Goal: Register for event/course

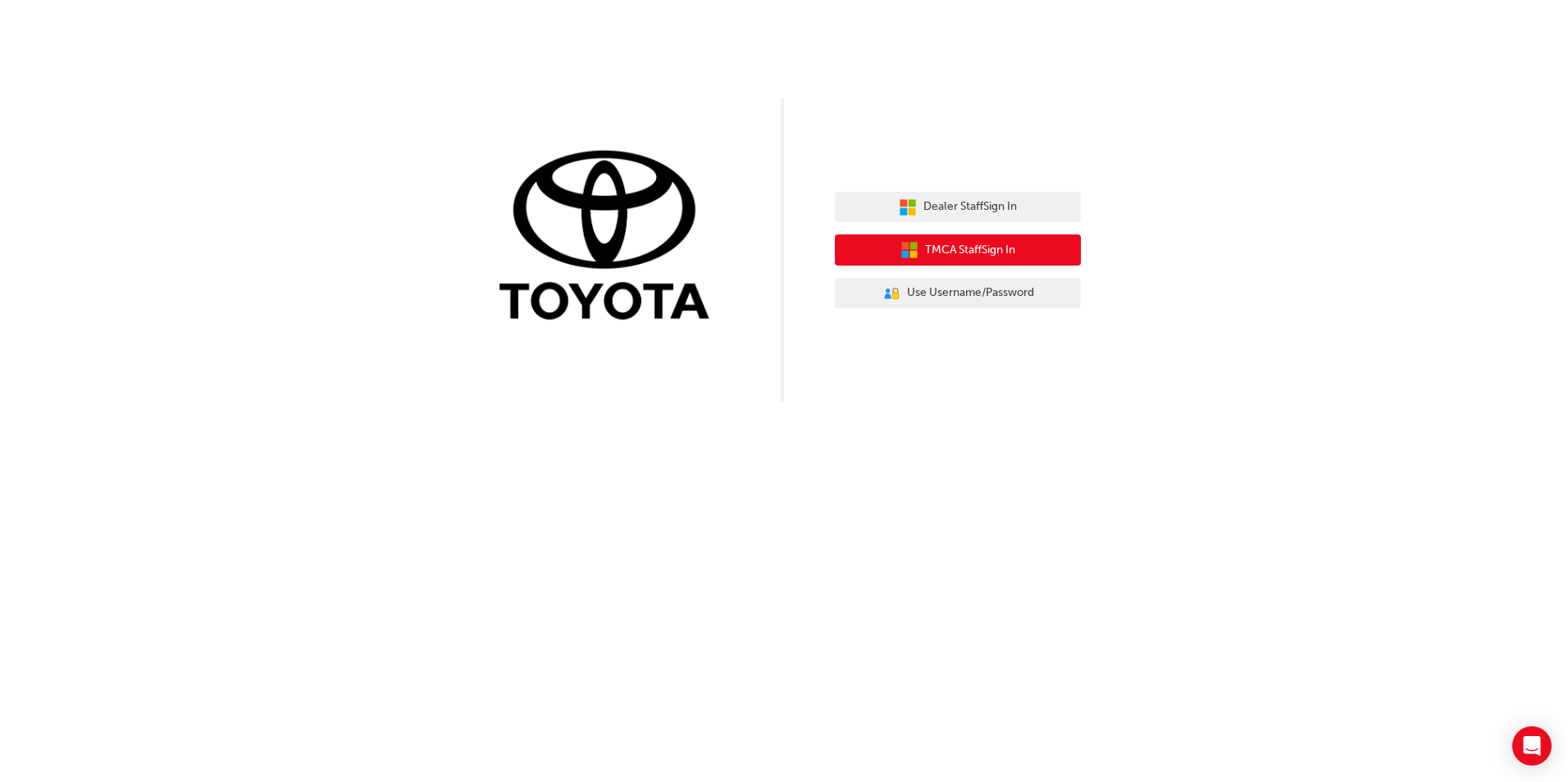
click at [940, 253] on span "TMCA Staff Sign In" at bounding box center [971, 250] width 90 height 19
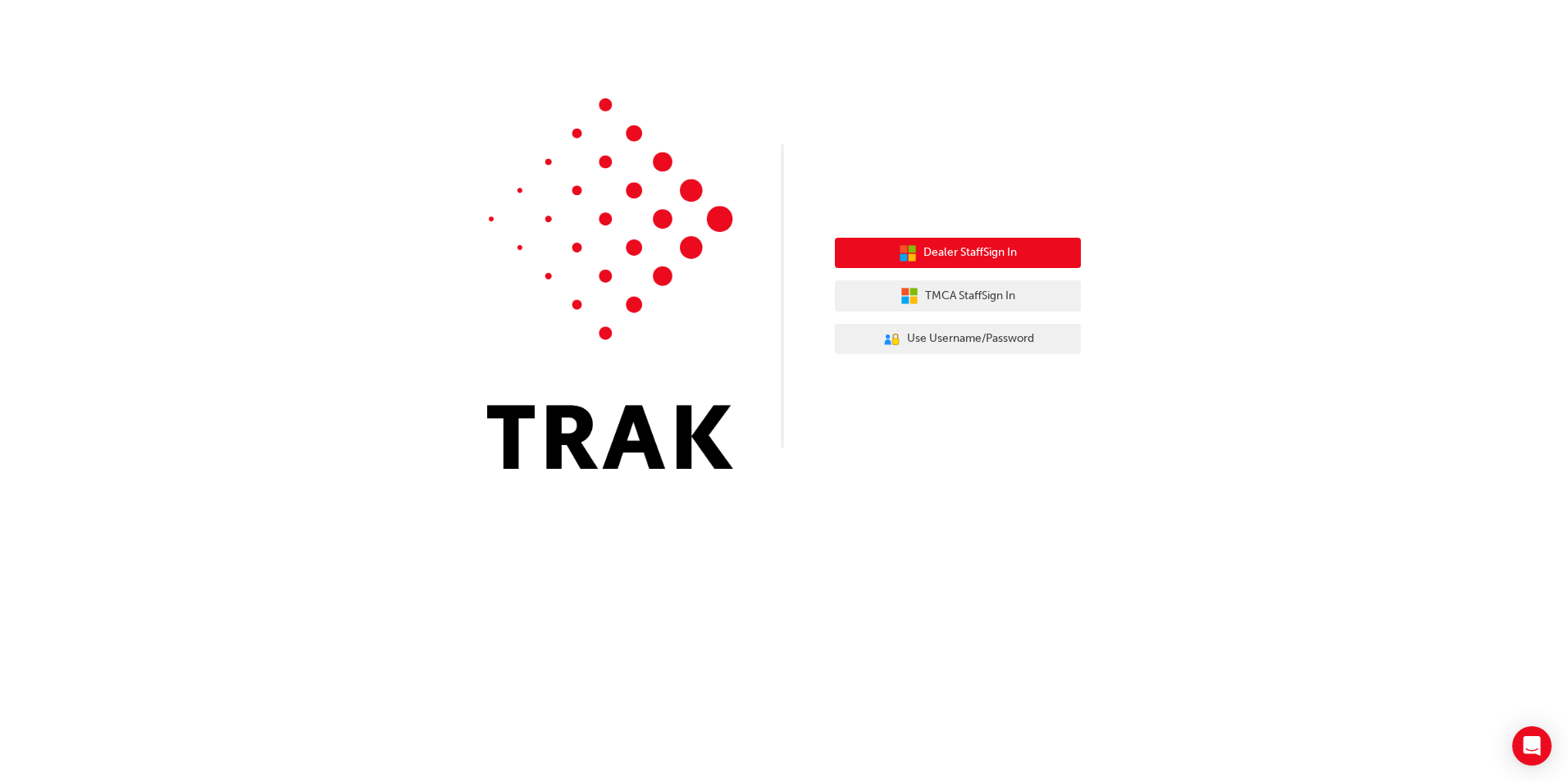
click at [933, 251] on span "Dealer Staff Sign In" at bounding box center [971, 253] width 94 height 19
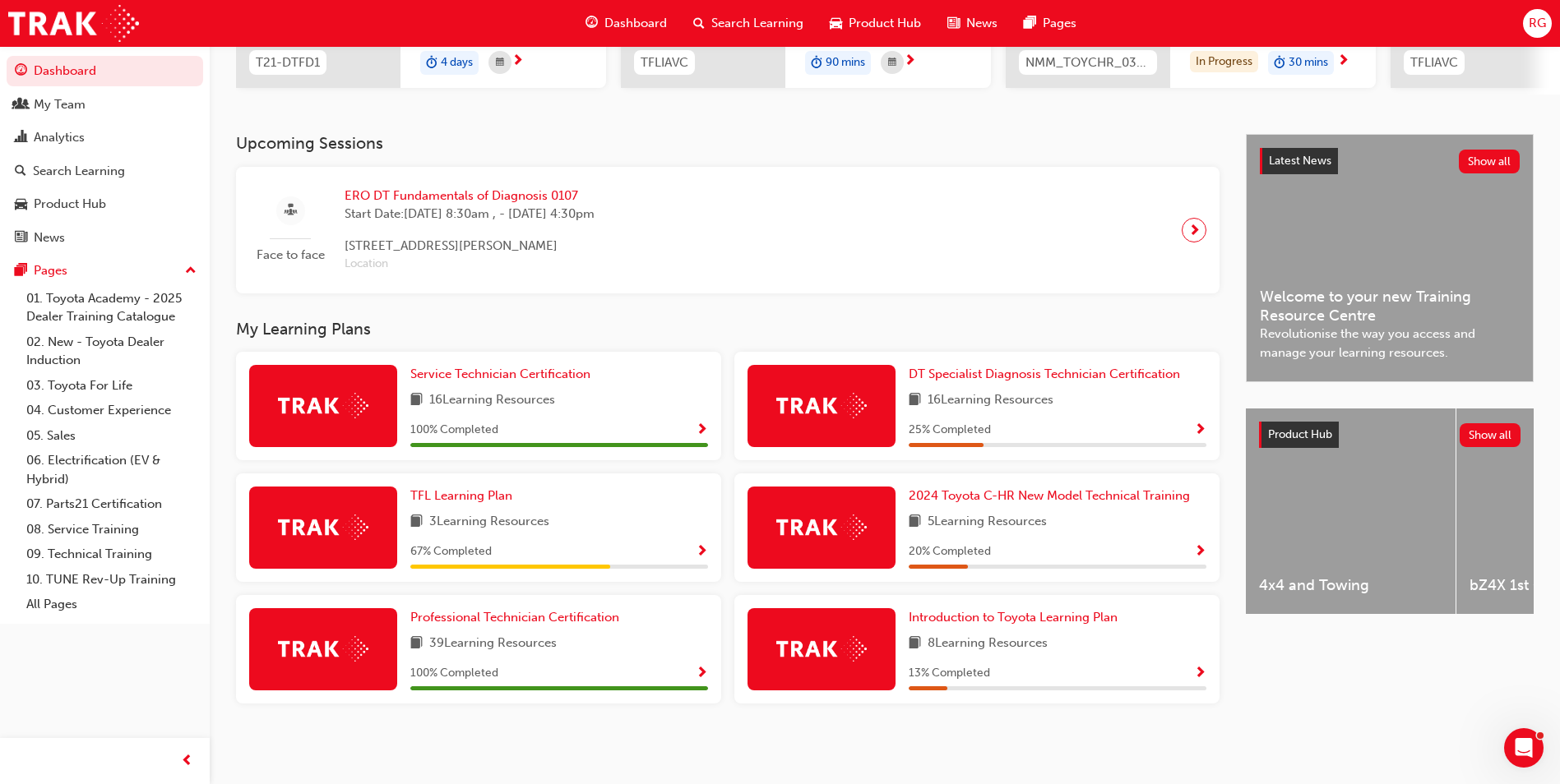
scroll to position [291, 0]
click at [957, 376] on span "DT Specialist Diagnosis Technician Certification" at bounding box center [1043, 374] width 271 height 15
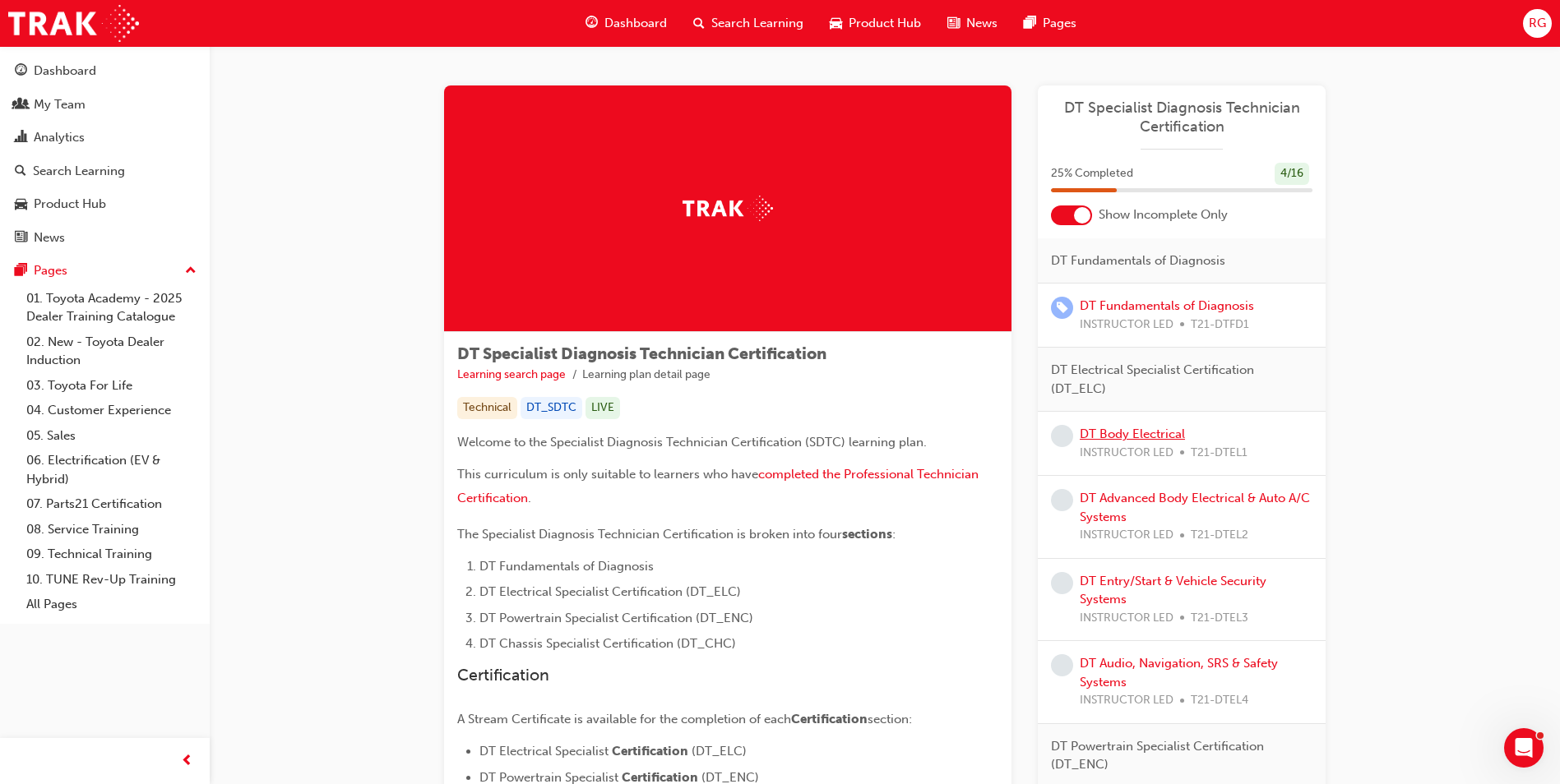
click at [1134, 431] on link "DT Body Electrical" at bounding box center [1131, 434] width 105 height 15
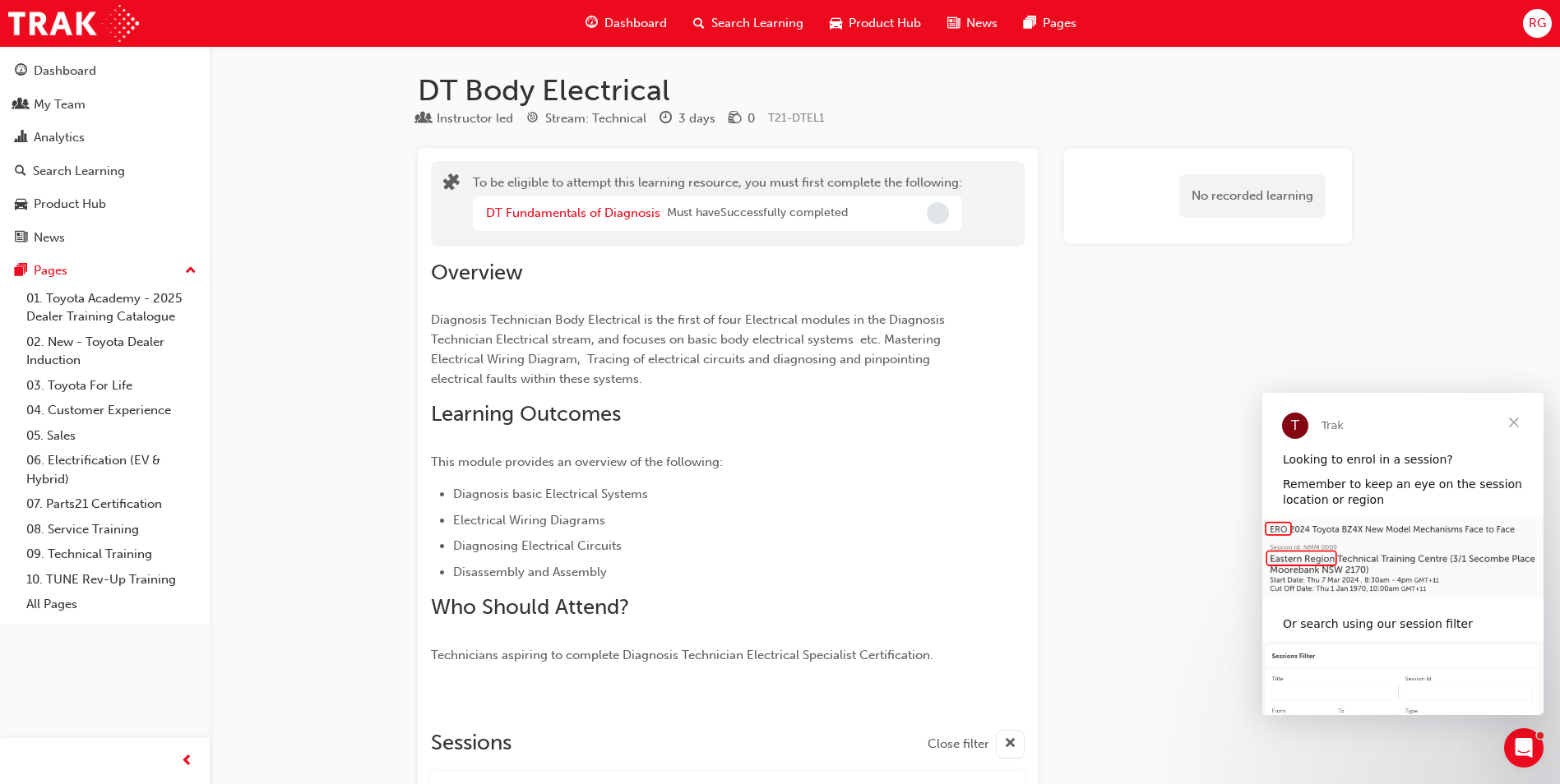
click at [1113, 105] on h1 "DT Body Electrical" at bounding box center [885, 90] width 934 height 36
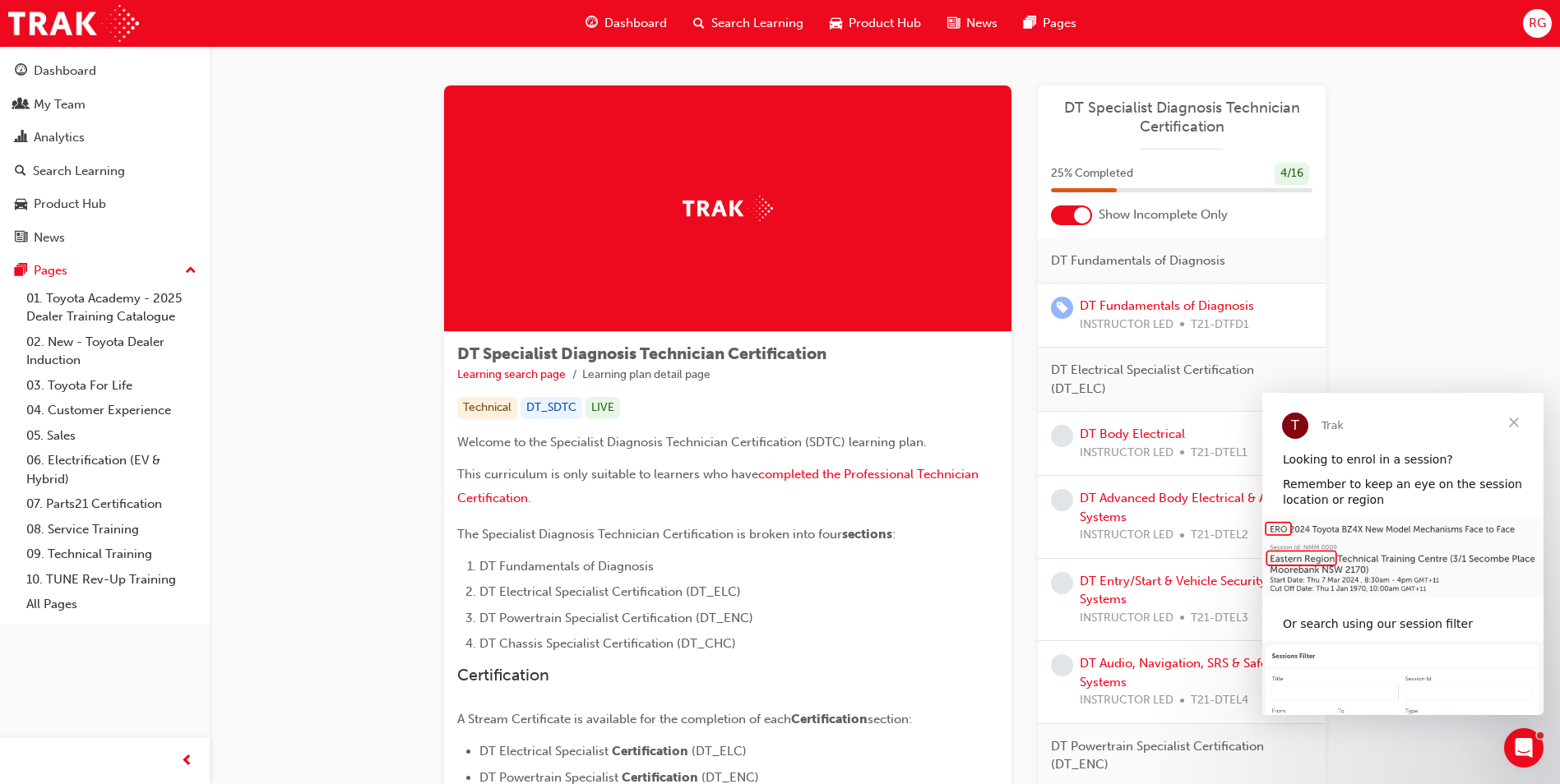
click at [1516, 415] on span "Close" at bounding box center [1513, 423] width 60 height 60
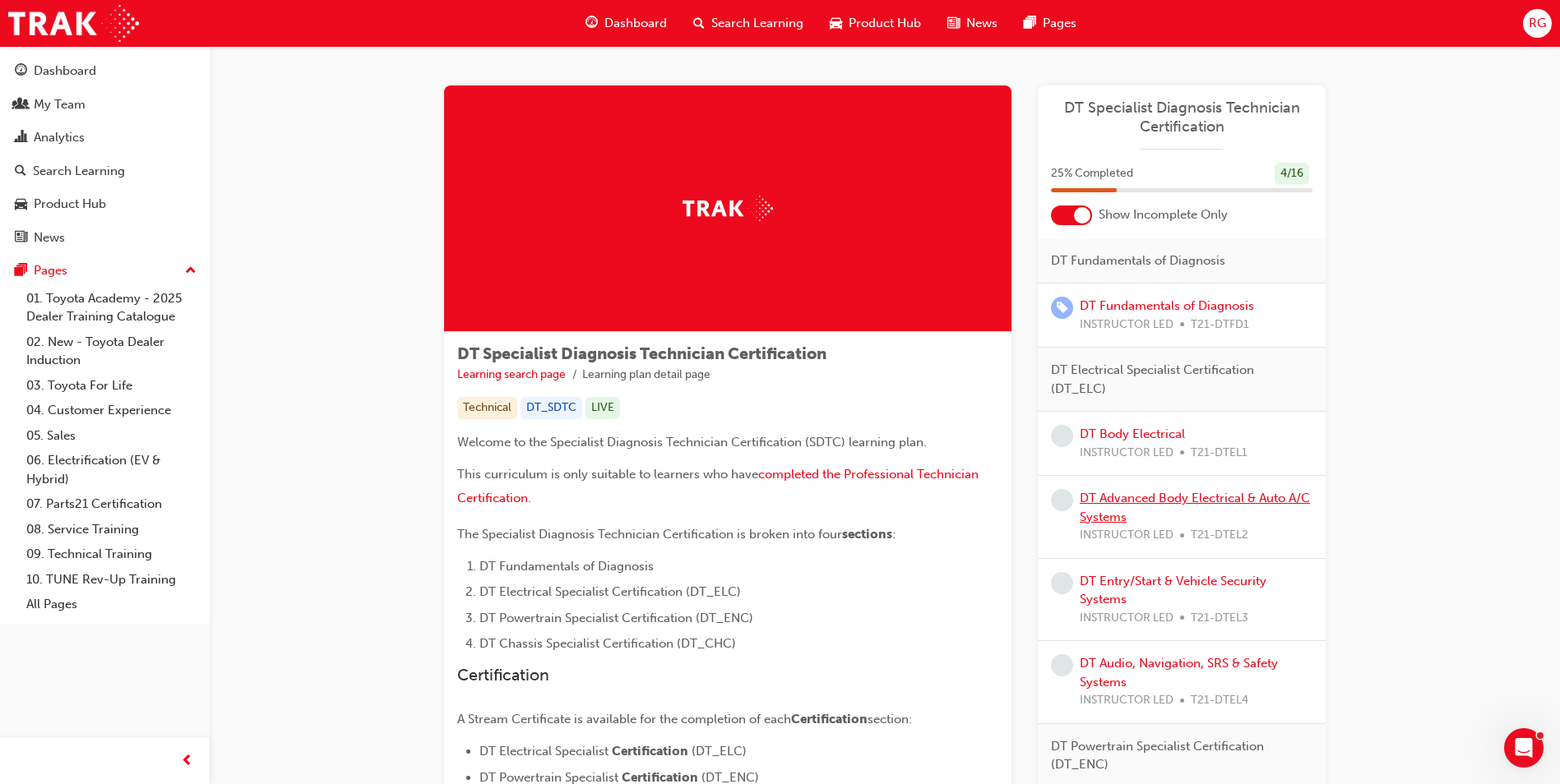
click at [1126, 494] on link "DT Advanced Body Electrical & Auto A/C Systems" at bounding box center [1194, 507] width 230 height 34
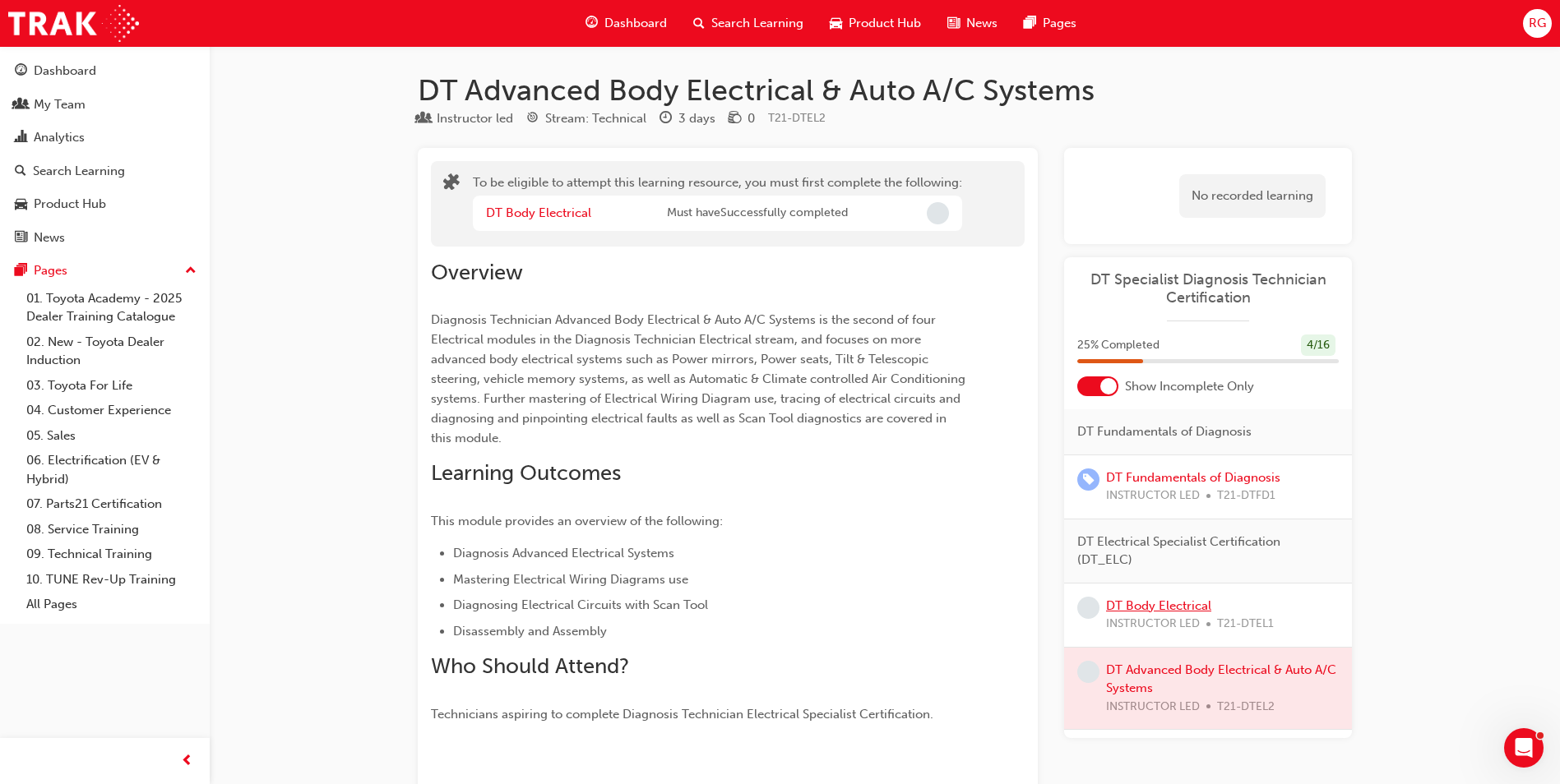
click at [1183, 607] on link "DT Body Electrical" at bounding box center [1158, 606] width 105 height 15
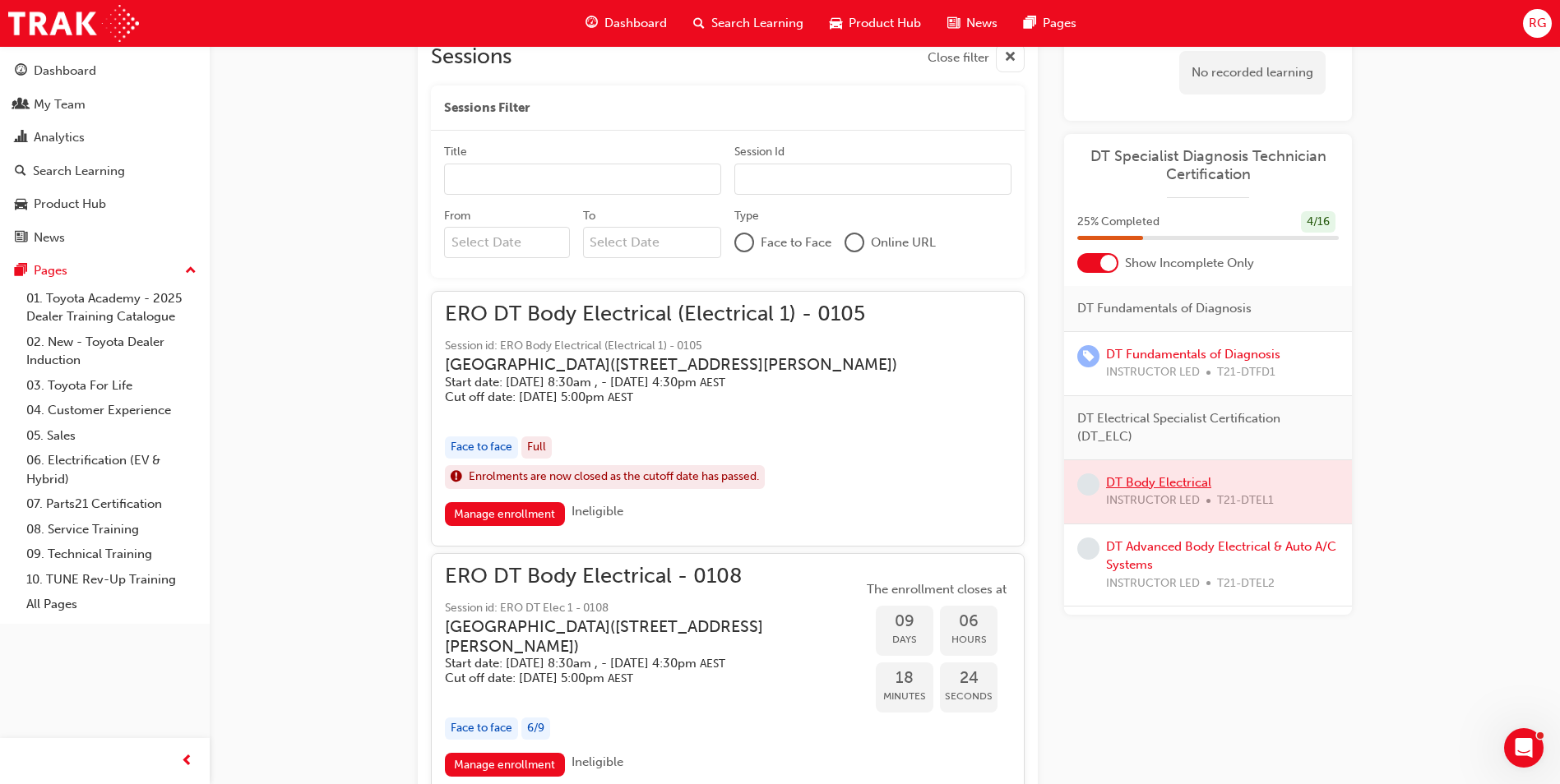
scroll to position [822, 0]
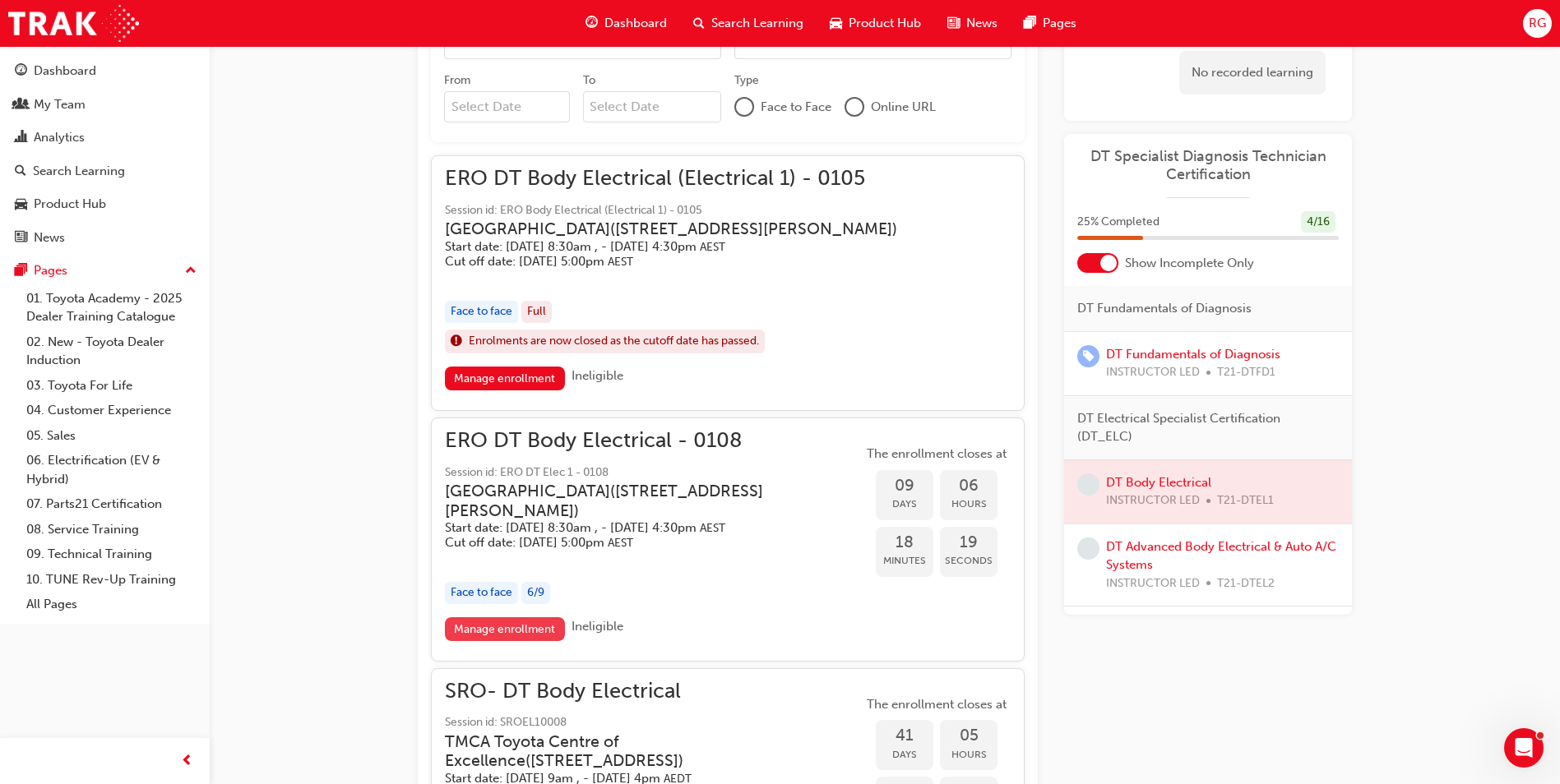
click at [485, 641] on link "Manage enrollment" at bounding box center [504, 629] width 120 height 23
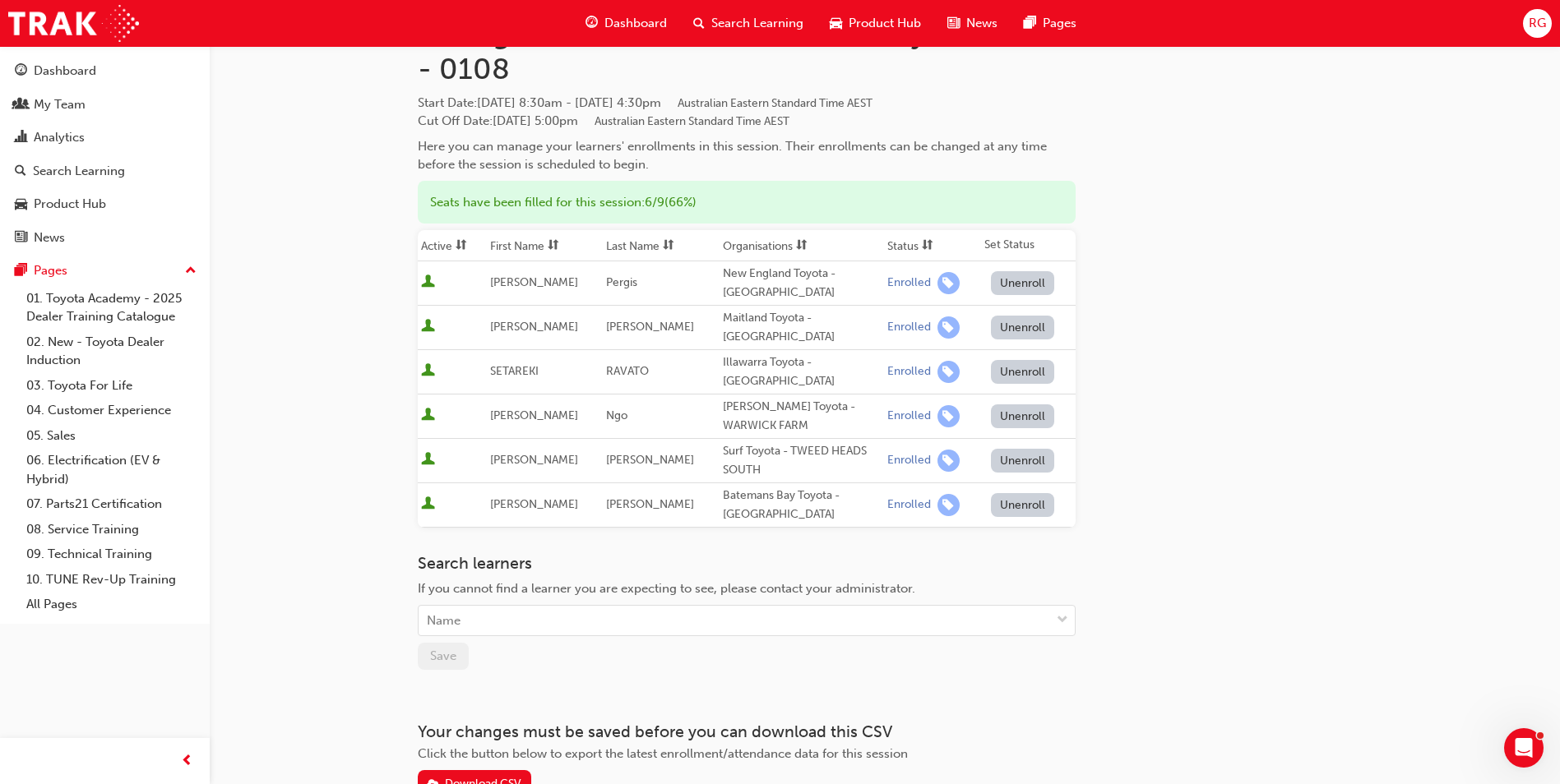
scroll to position [164, 0]
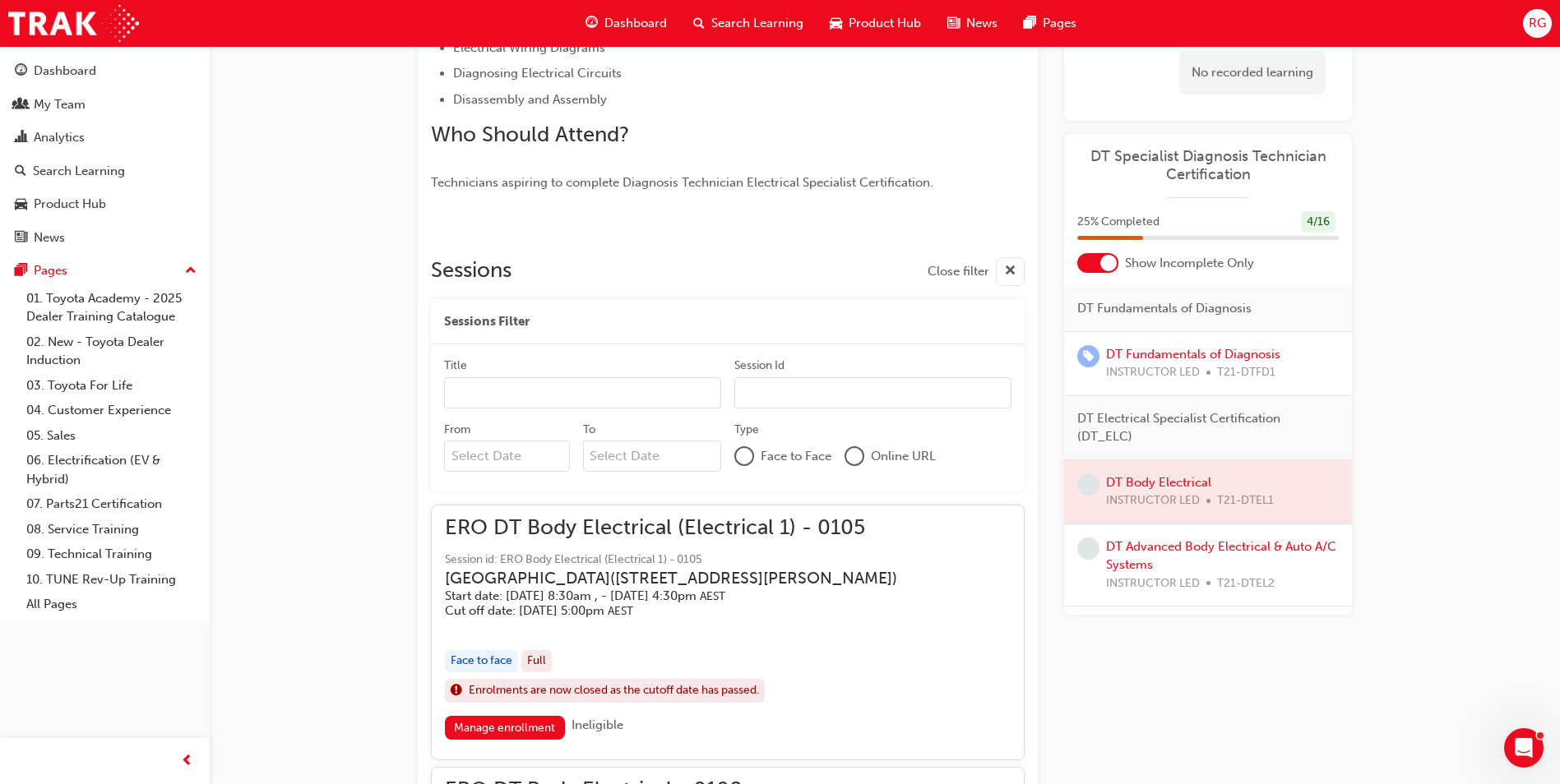
scroll to position [411, 0]
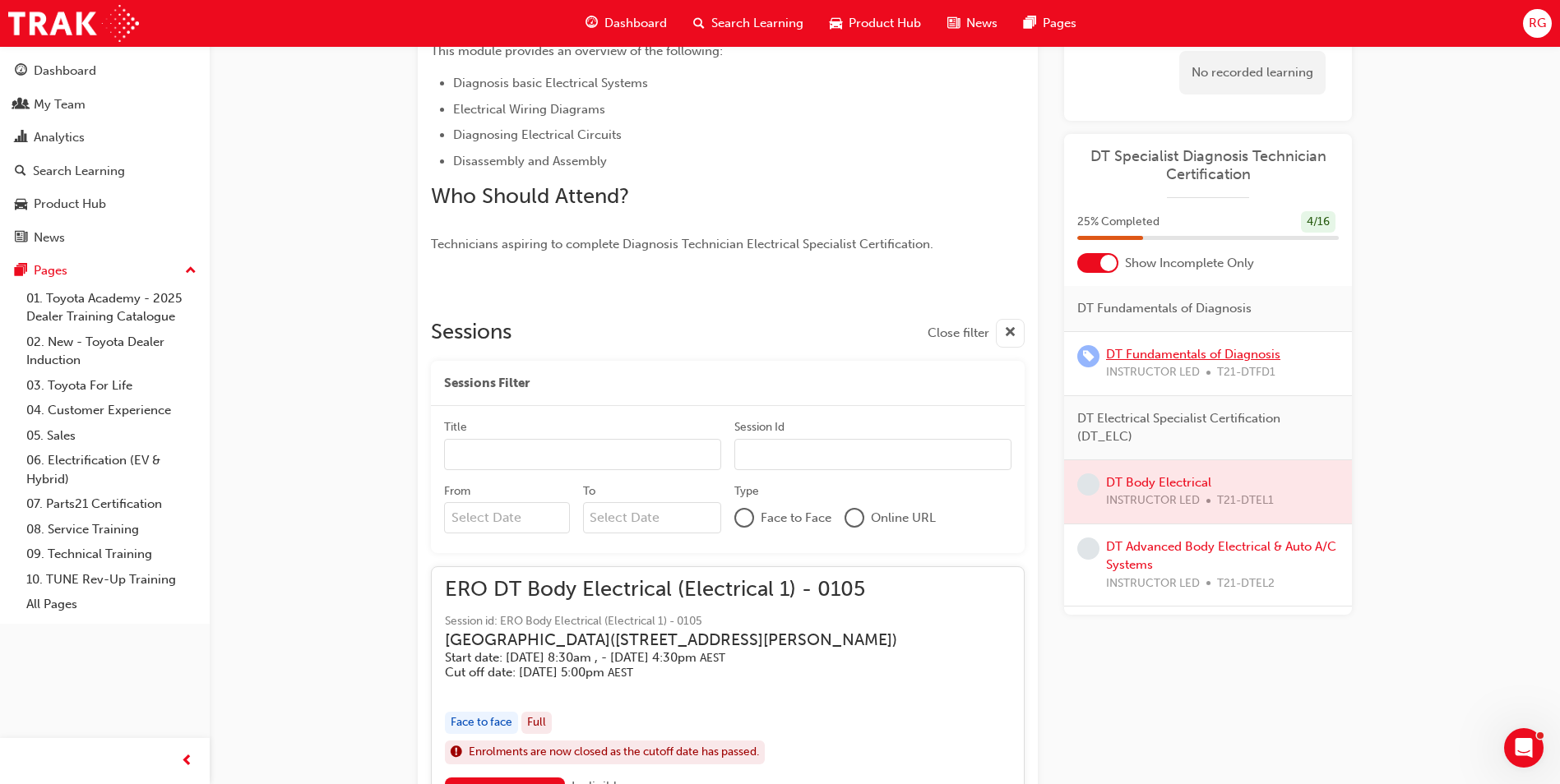
click at [1149, 354] on link "DT Fundamentals of Diagnosis" at bounding box center [1193, 355] width 174 height 15
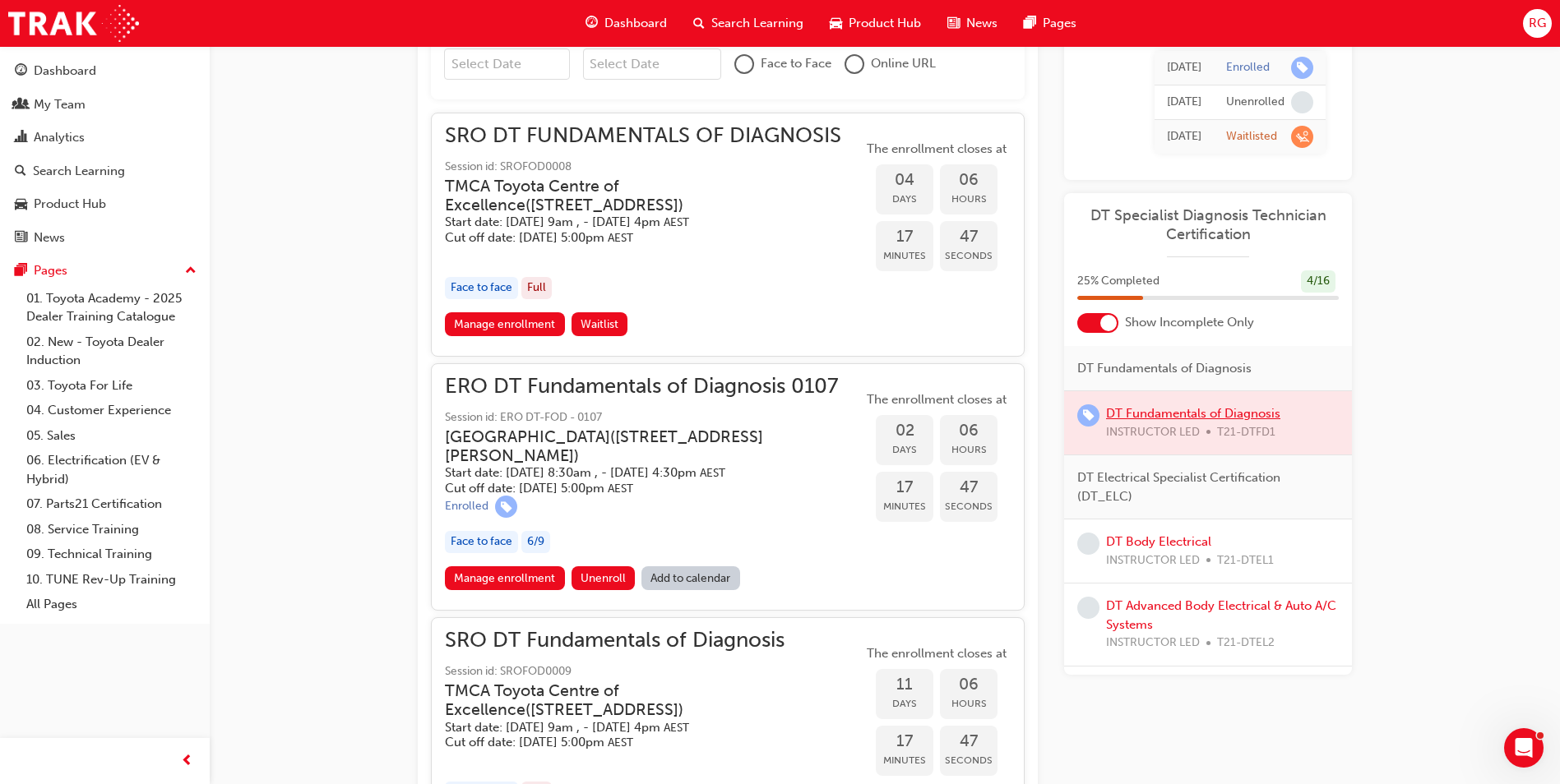
scroll to position [1150, 0]
click at [512, 575] on link "Manage enrollment" at bounding box center [504, 576] width 120 height 23
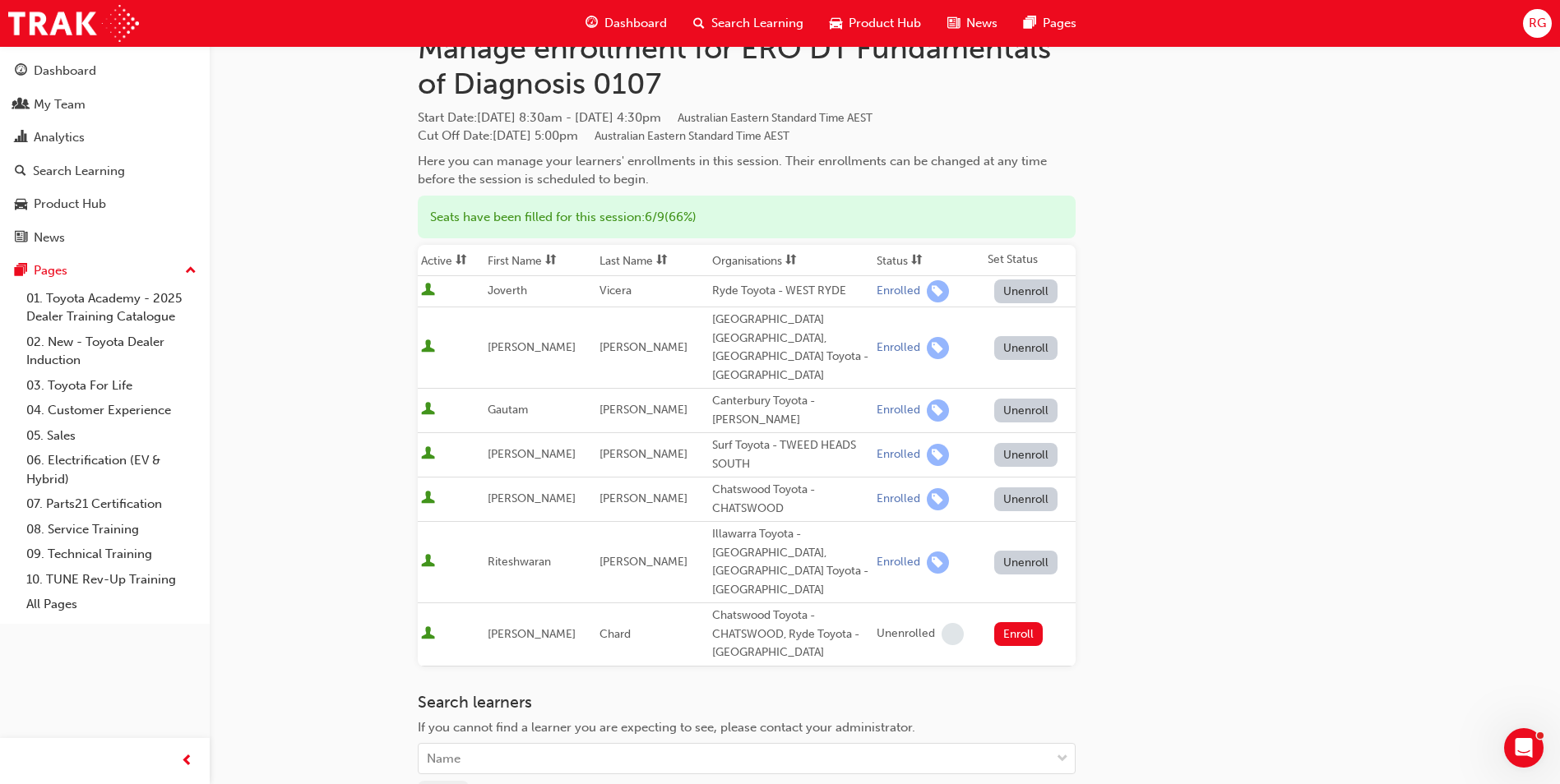
scroll to position [164, 0]
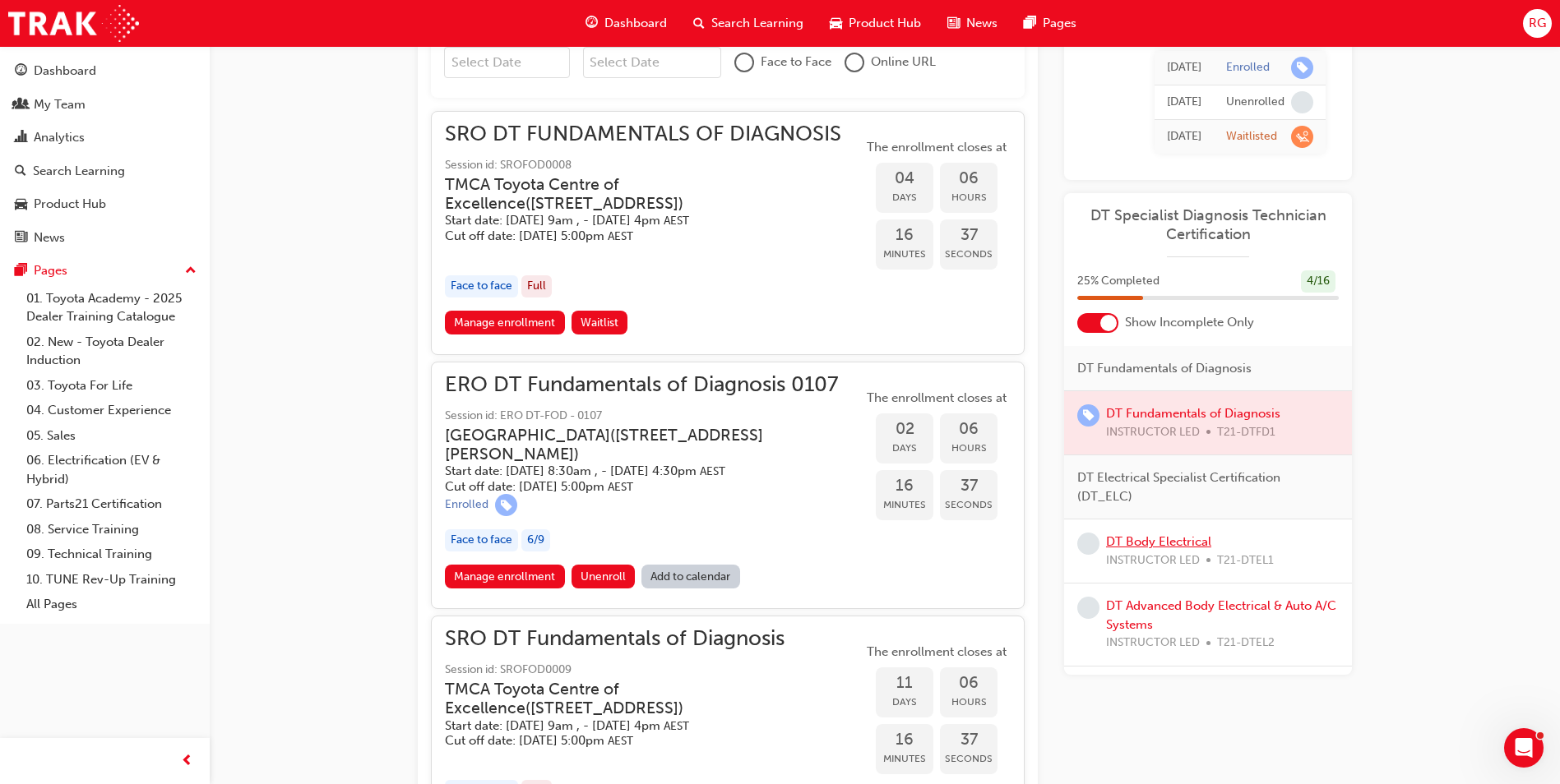
click at [1188, 546] on link "DT Body Electrical" at bounding box center [1158, 542] width 105 height 15
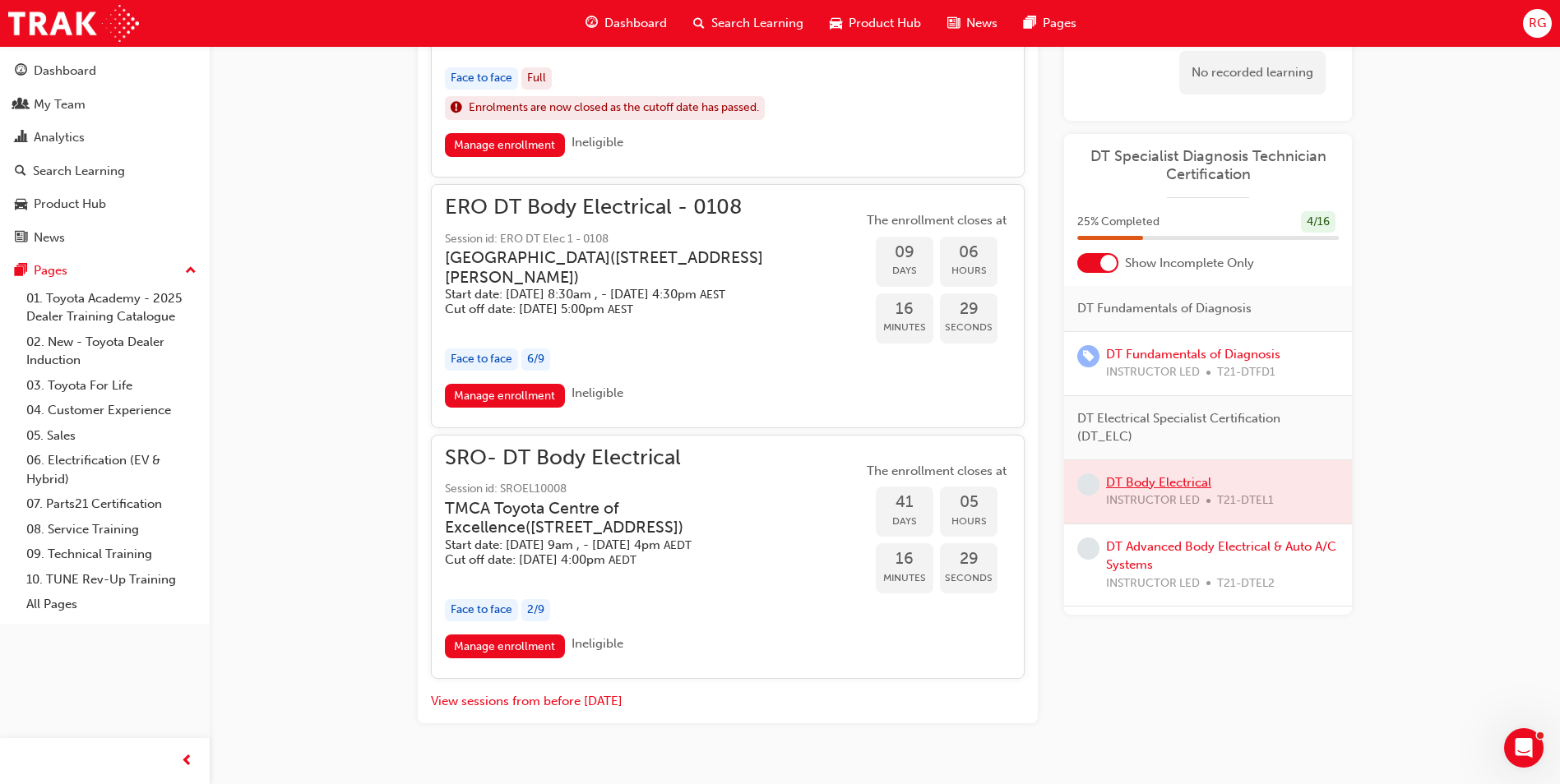
scroll to position [1114, 0]
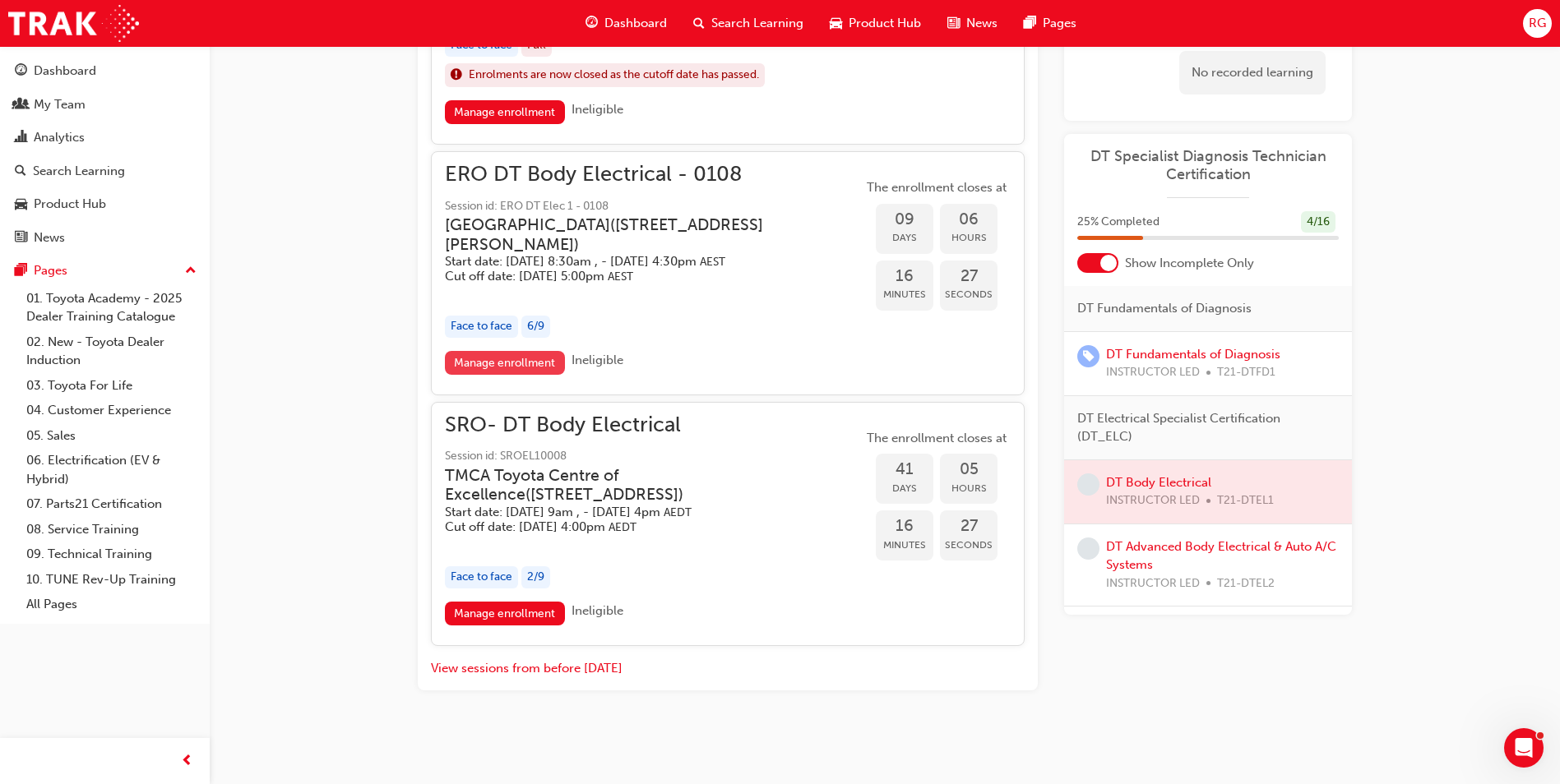
click at [482, 364] on link "Manage enrollment" at bounding box center [504, 363] width 120 height 23
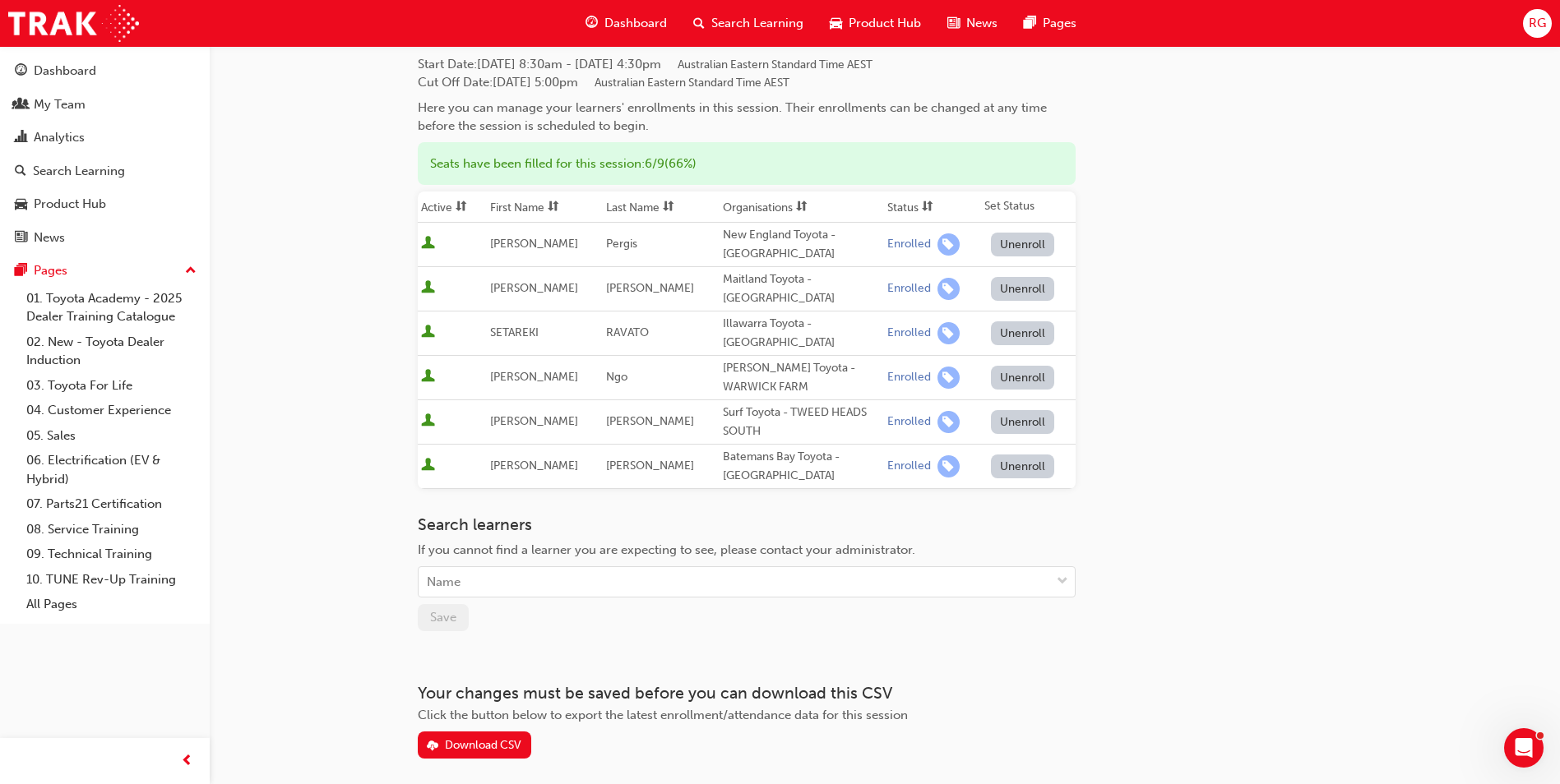
scroll to position [164, 0]
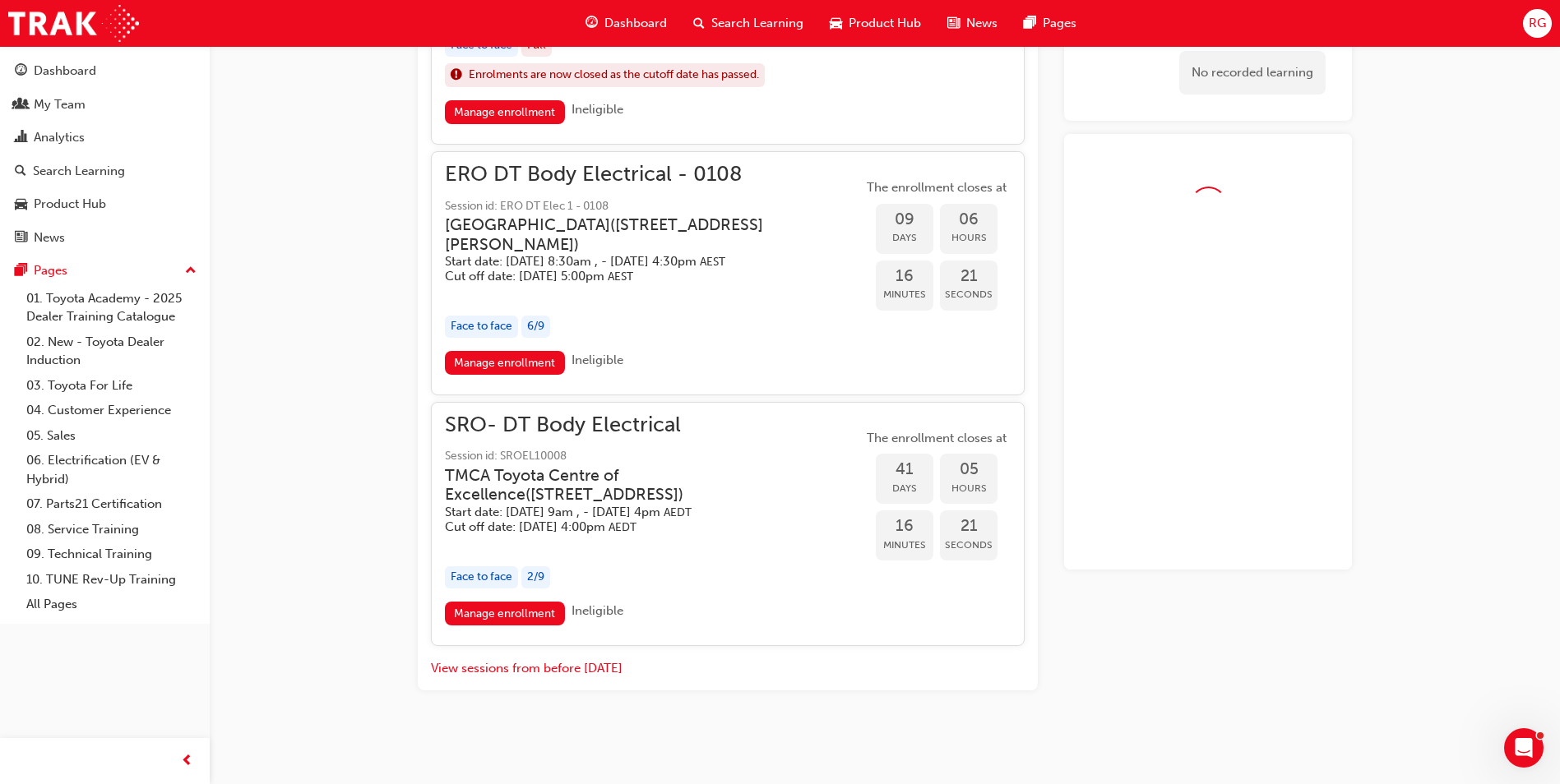
scroll to position [1123, 0]
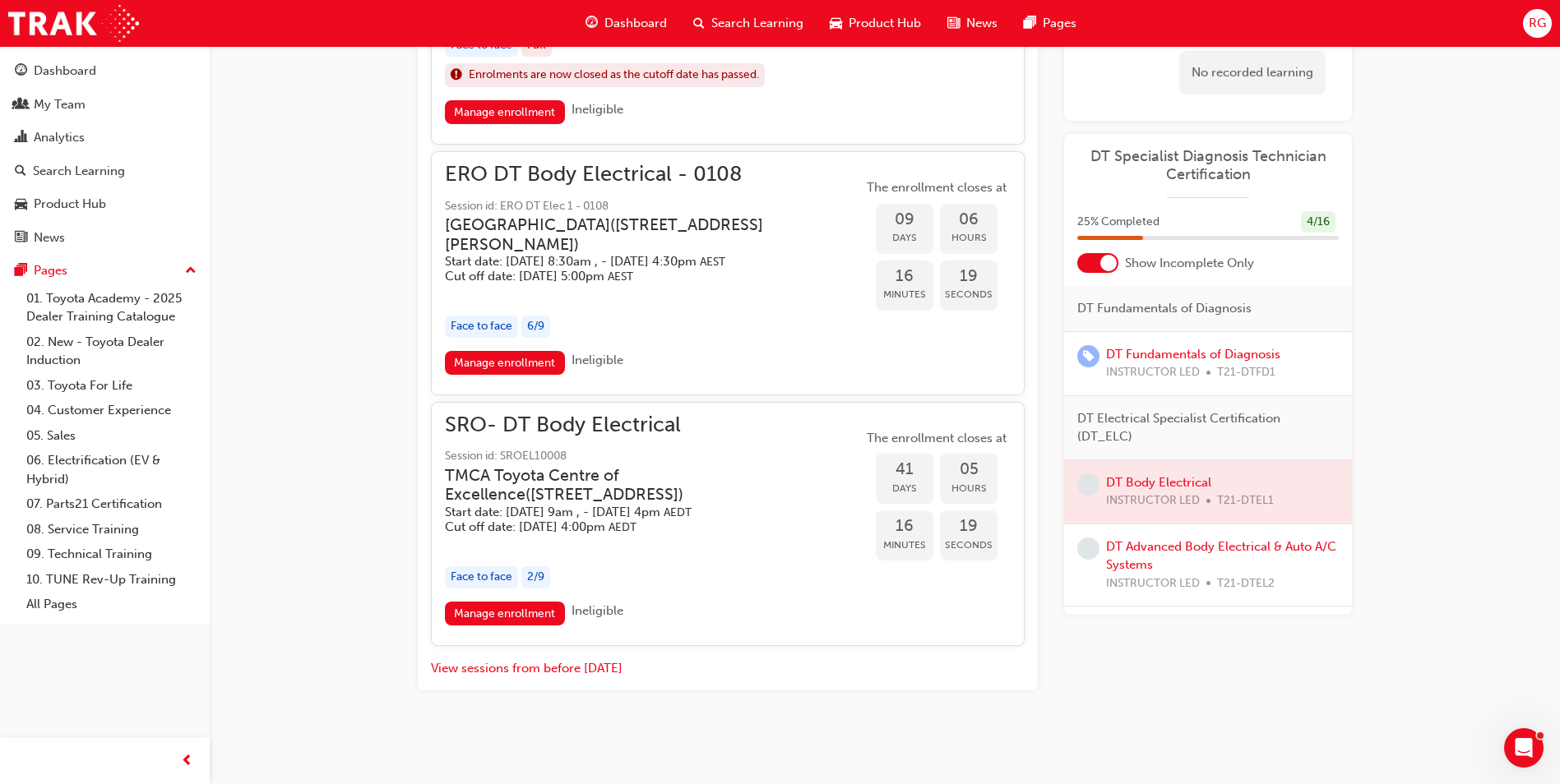
click at [1165, 555] on div "DT Advanced Body Electrical & Auto A/C Systems INSTRUCTOR LED T21-DTEL2" at bounding box center [1222, 565] width 232 height 56
click at [1160, 549] on link "DT Advanced Body Electrical & Auto A/C Systems" at bounding box center [1221, 556] width 230 height 34
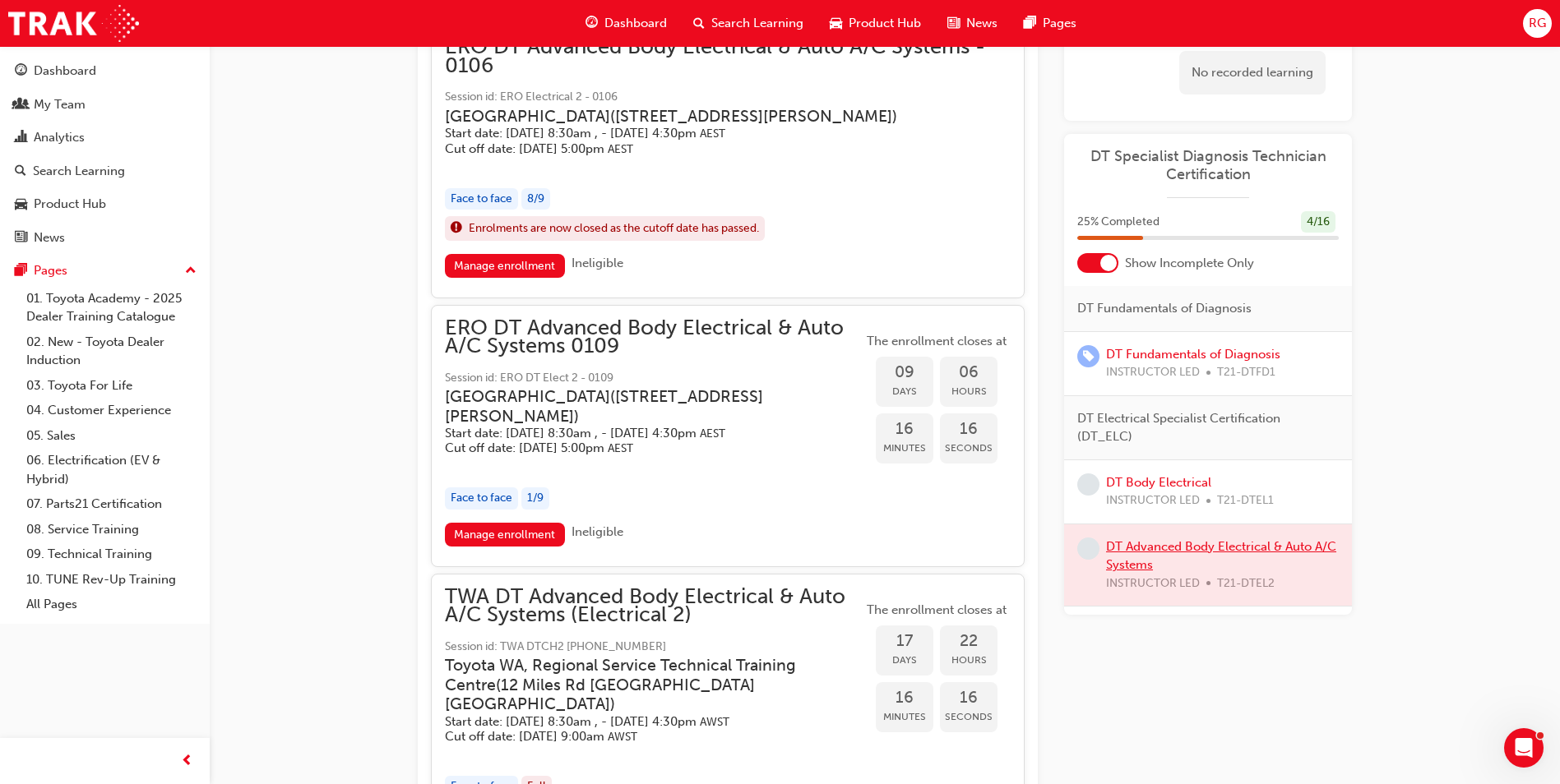
scroll to position [1100, 0]
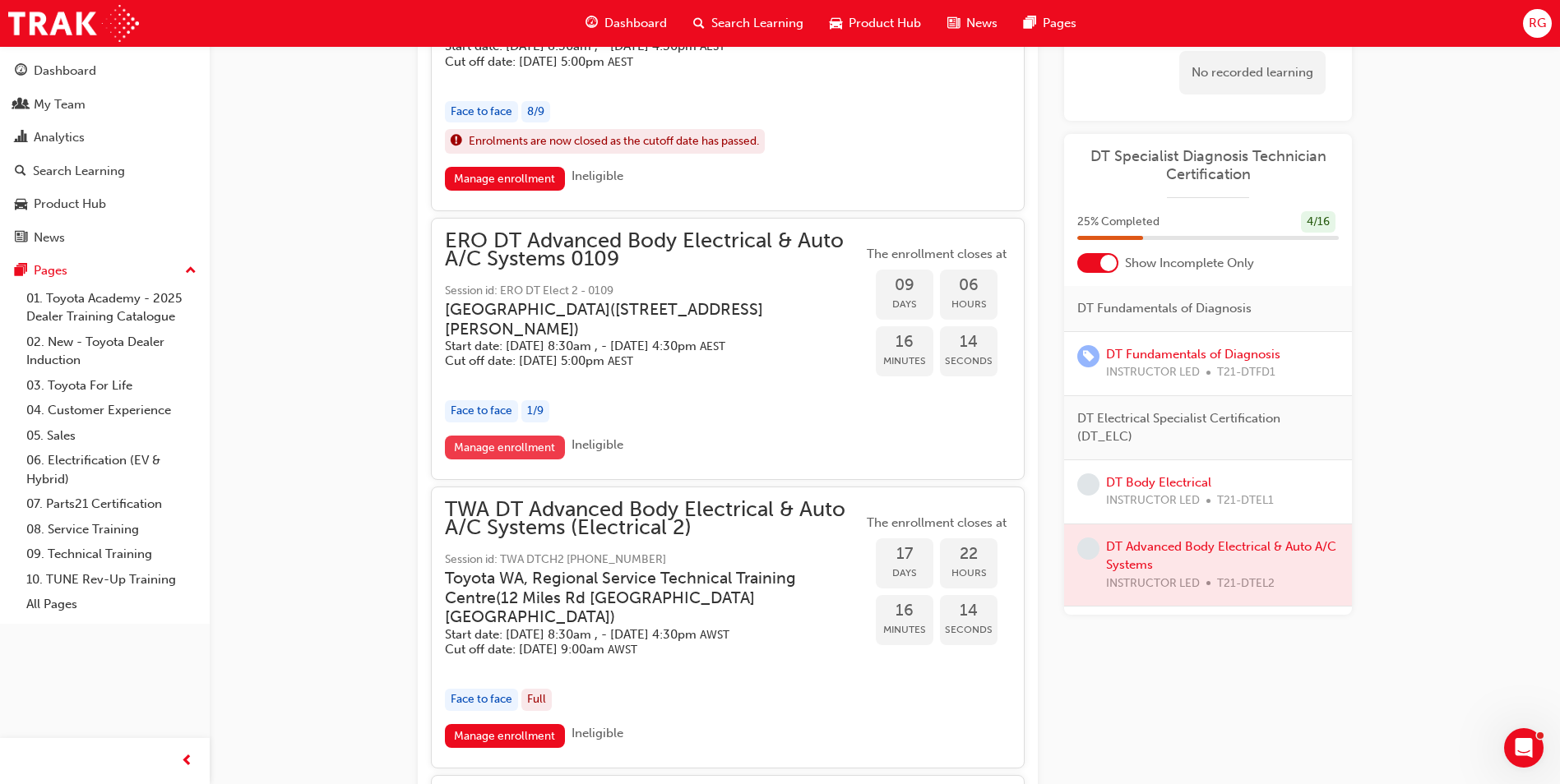
click at [494, 459] on link "Manage enrollment" at bounding box center [504, 448] width 120 height 23
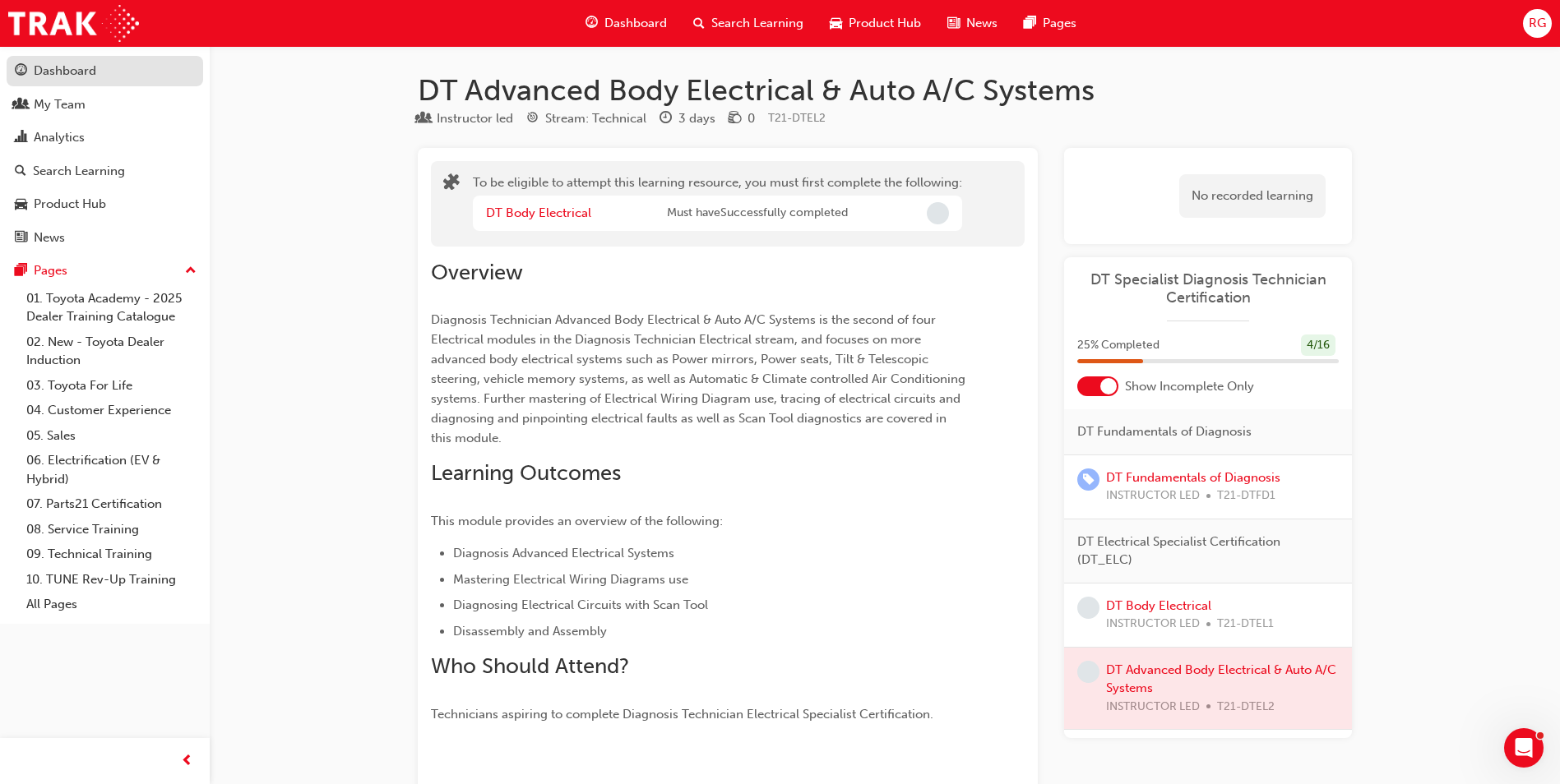
click at [104, 80] on div "Dashboard" at bounding box center [105, 71] width 180 height 21
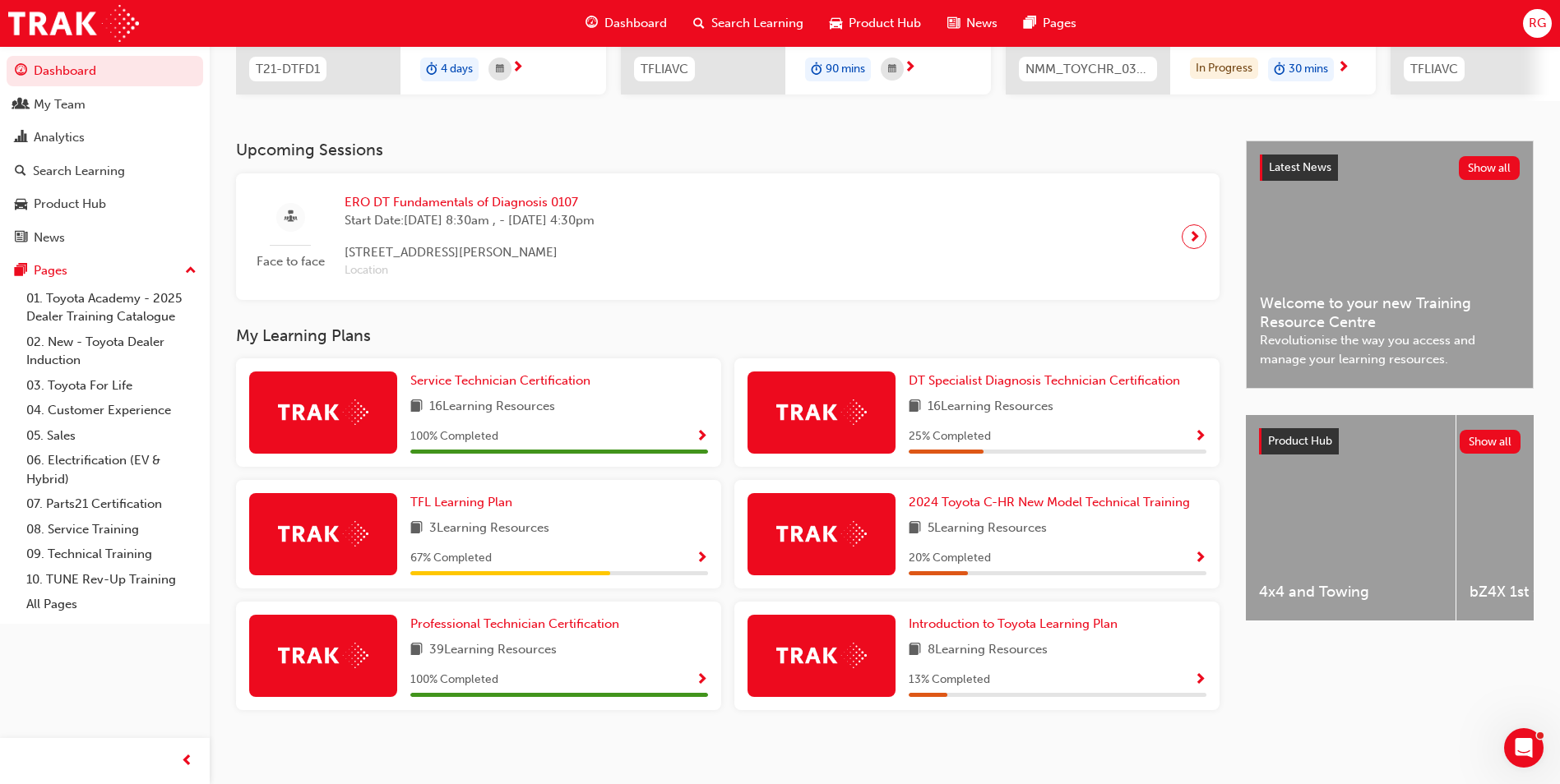
scroll to position [291, 0]
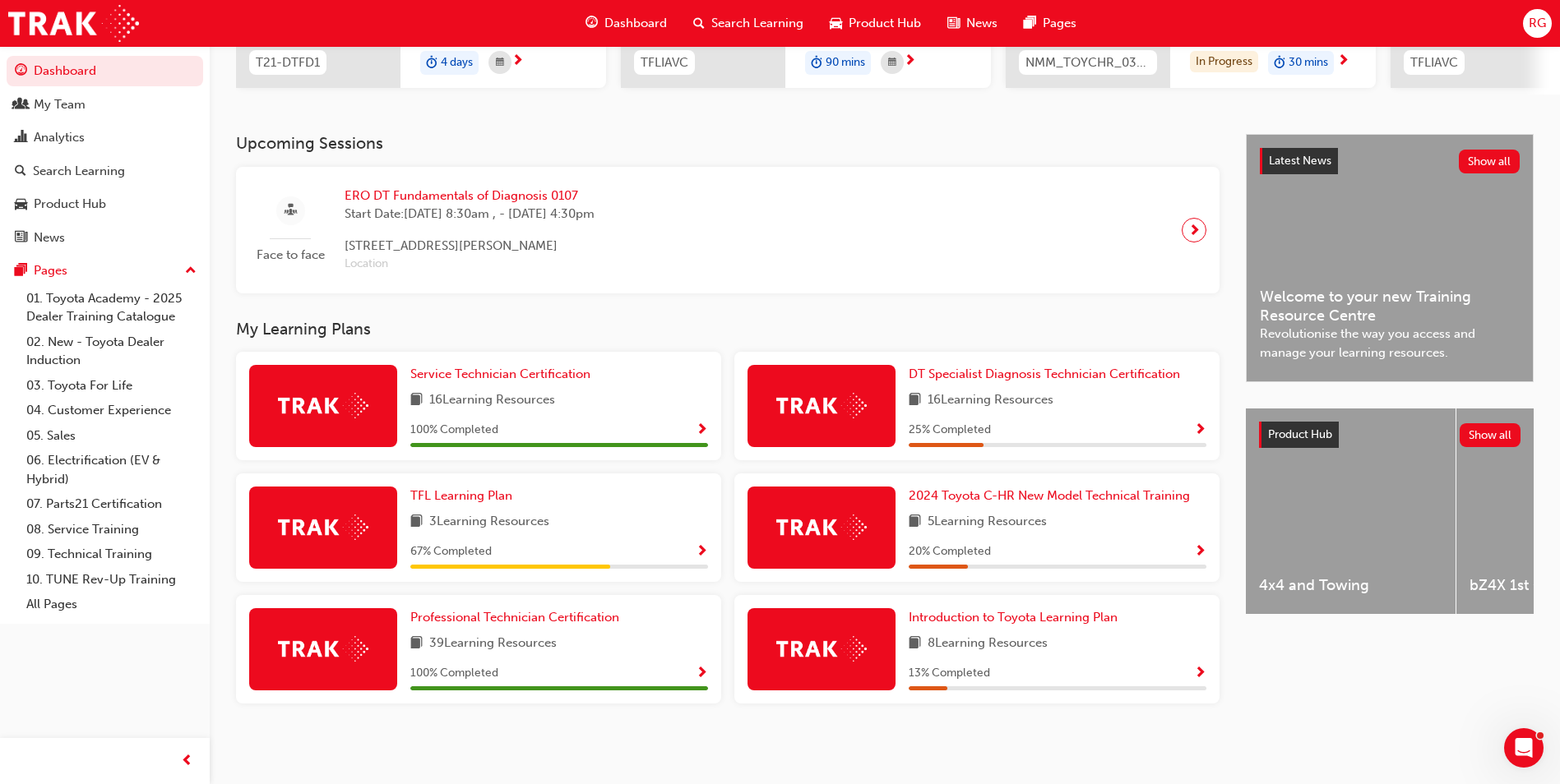
click at [845, 391] on div at bounding box center [821, 406] width 148 height 82
click at [985, 395] on span "16 Learning Resources" at bounding box center [991, 401] width 126 height 21
click at [1019, 375] on span "DT Specialist Diagnosis Technician Certification" at bounding box center [1043, 374] width 271 height 15
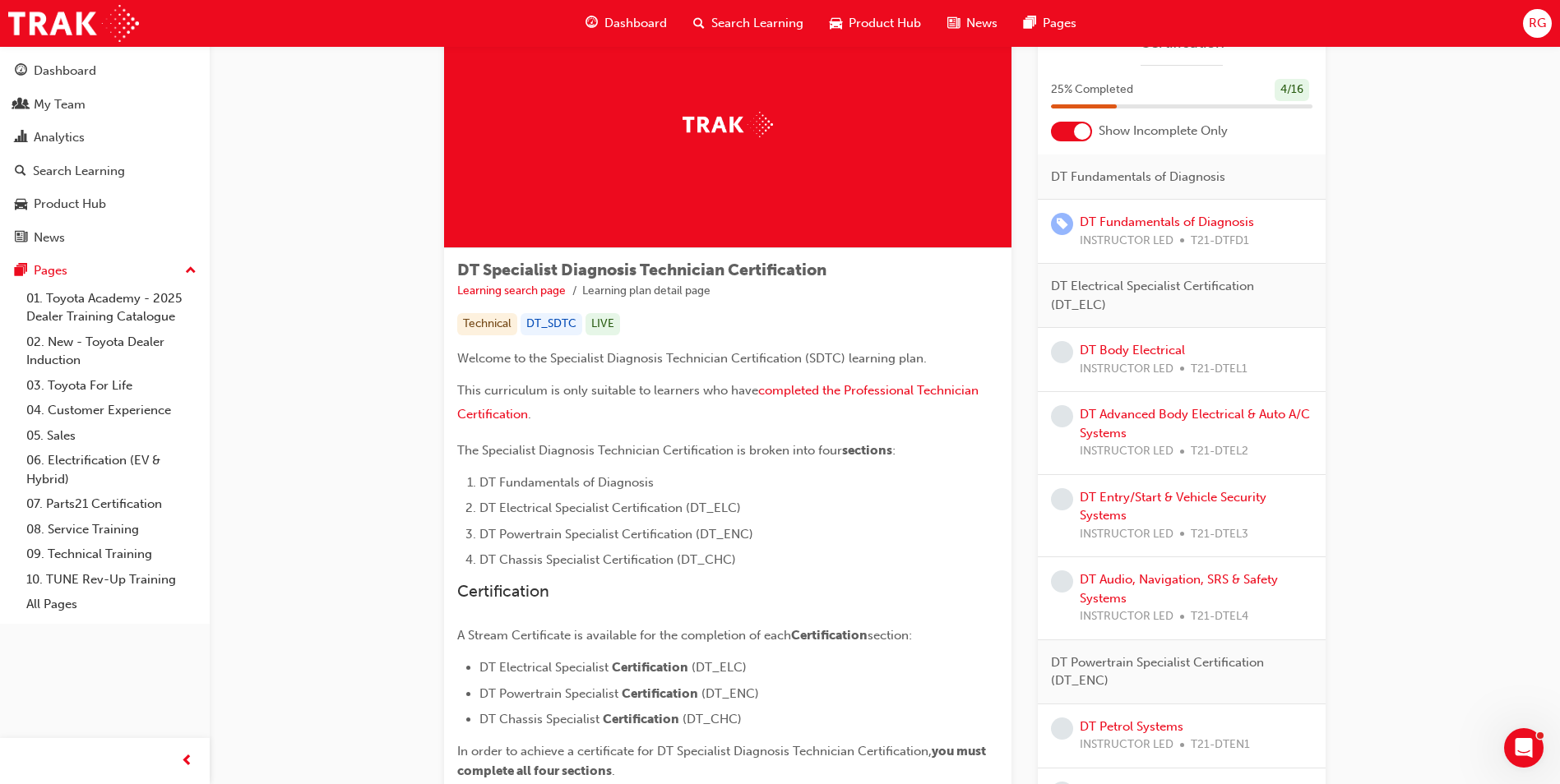
scroll to position [82, 0]
click at [1111, 356] on link "DT Body Electrical" at bounding box center [1131, 352] width 105 height 15
